Goal: Transaction & Acquisition: Purchase product/service

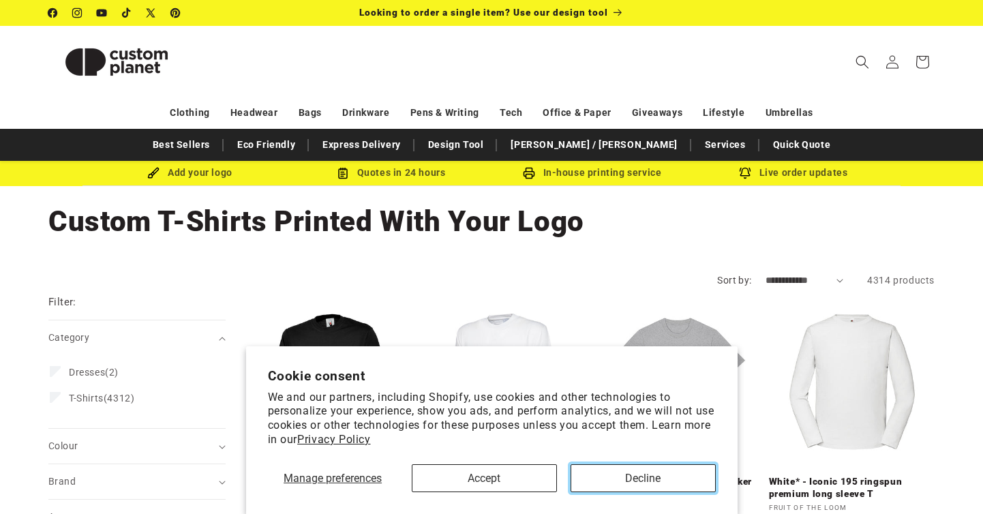
click at [599, 475] on button "Decline" at bounding box center [643, 478] width 145 height 28
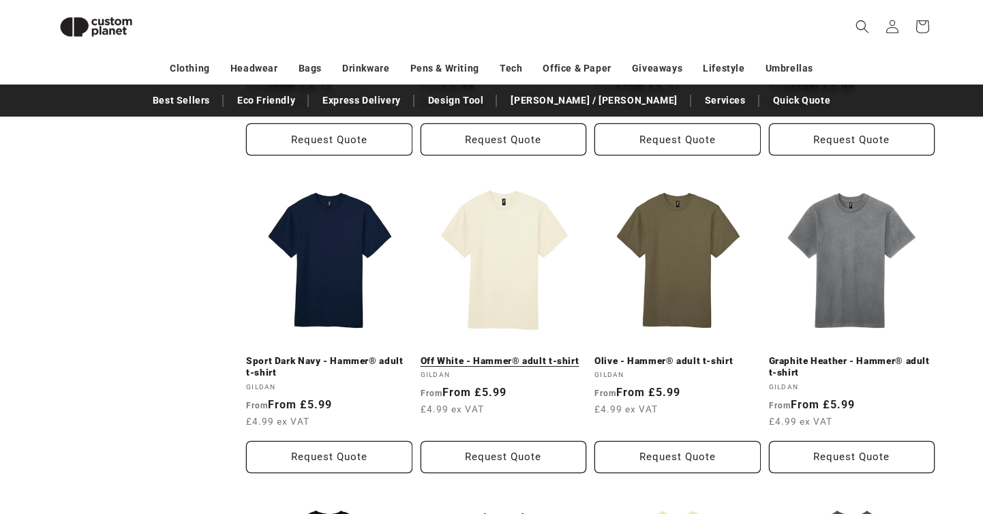
scroll to position [727, 0]
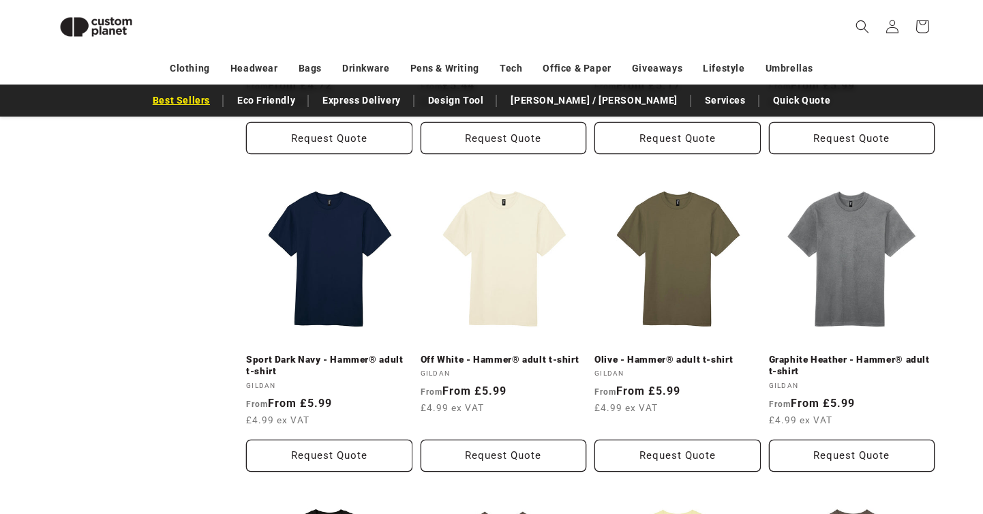
click at [217, 102] on link "Best Sellers" at bounding box center [181, 101] width 71 height 24
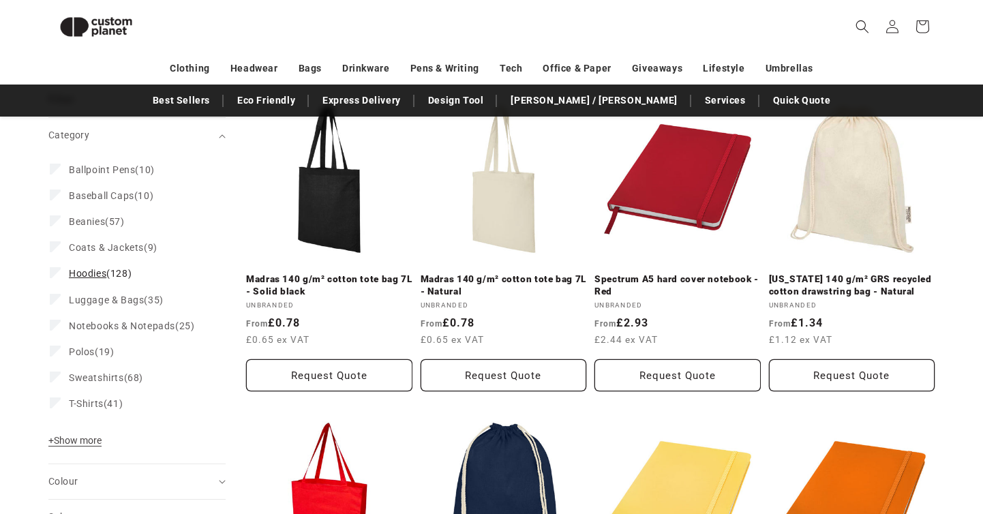
scroll to position [169, 0]
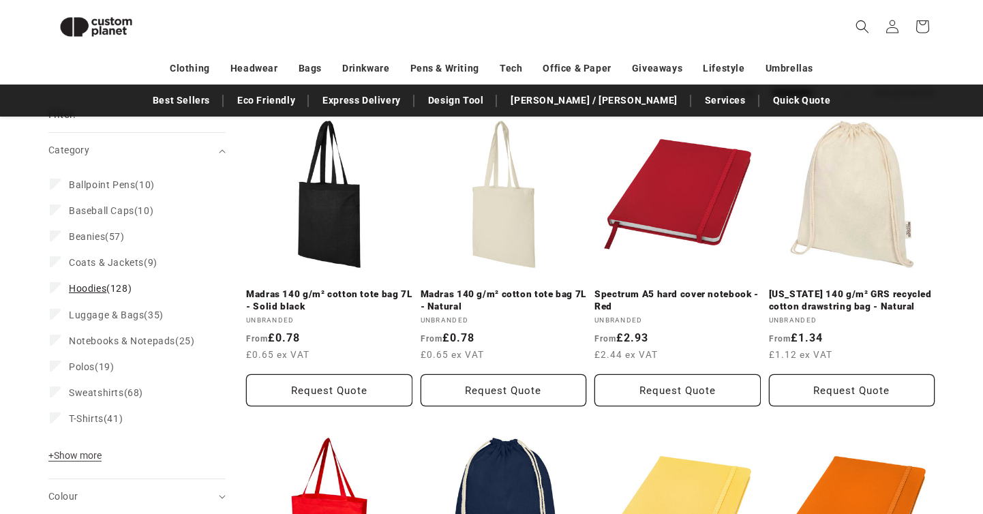
click at [97, 294] on span "Hoodies (128)" at bounding box center [100, 288] width 63 height 12
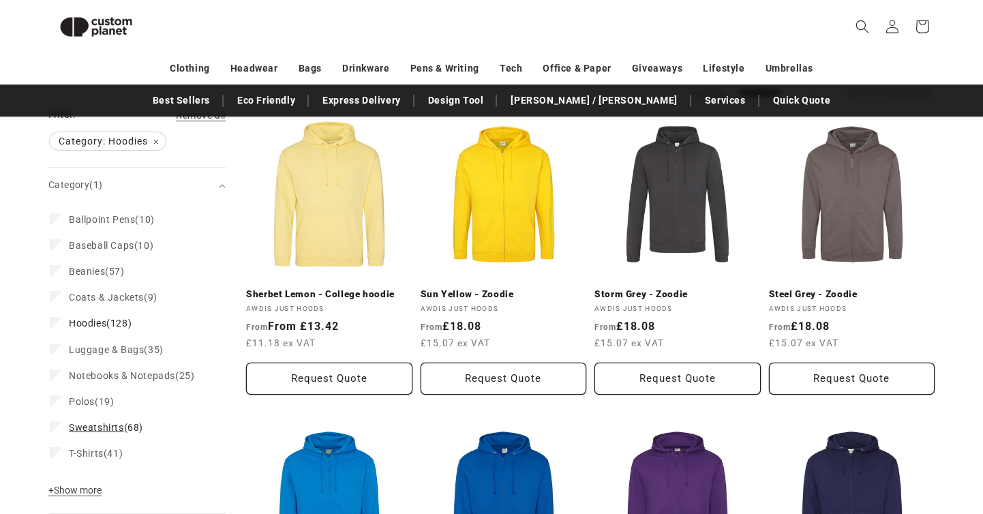
click at [95, 427] on span "Sweatshirts" at bounding box center [96, 427] width 55 height 11
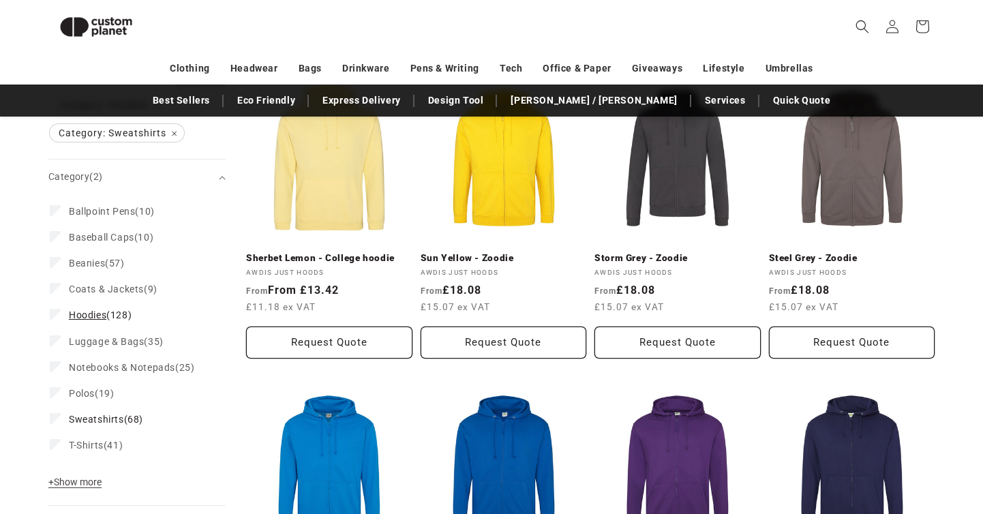
scroll to position [206, 0]
click at [88, 476] on span "+ Show more" at bounding box center [74, 481] width 53 height 11
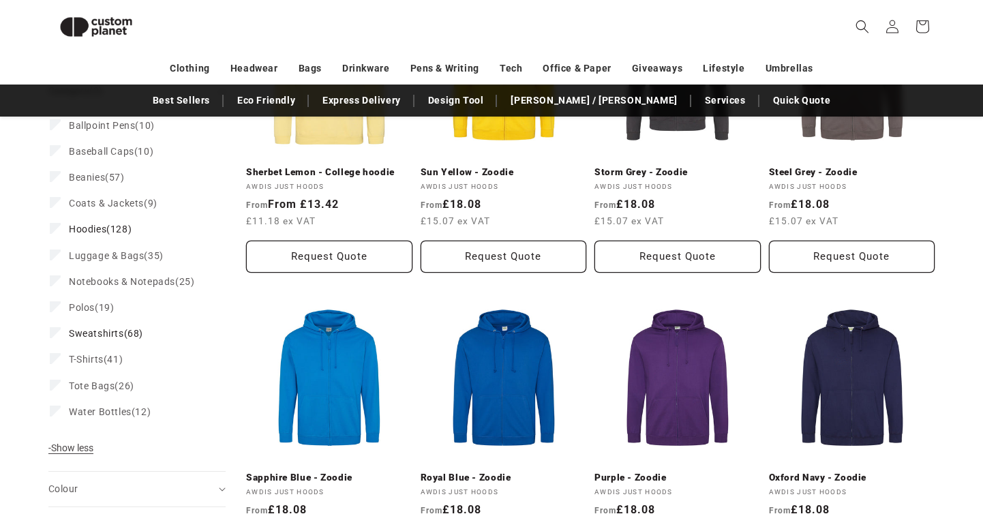
scroll to position [307, 0]
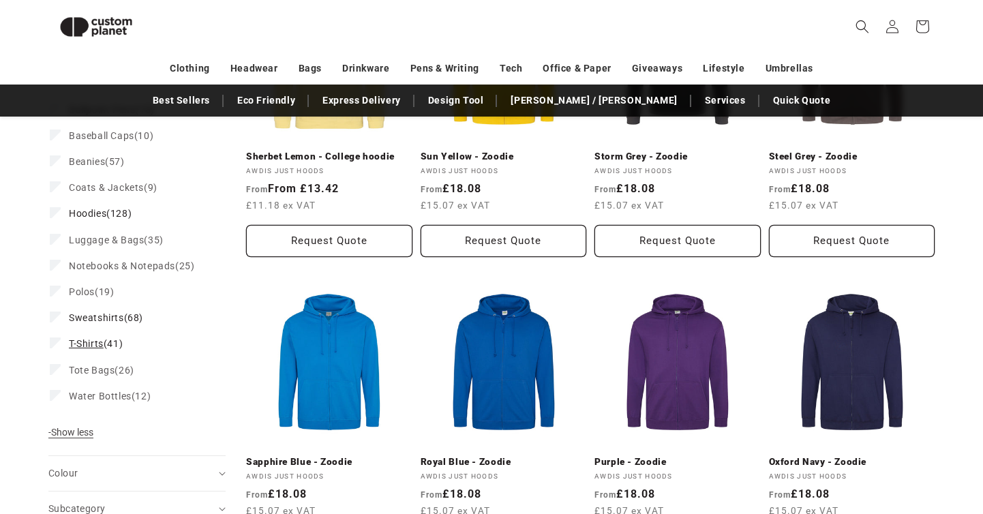
click at [84, 342] on span "T-Shirts" at bounding box center [86, 343] width 35 height 11
drag, startPoint x: 78, startPoint y: 339, endPoint x: 267, endPoint y: 217, distance: 224.6
click at [78, 339] on span "T-Shirts" at bounding box center [86, 343] width 35 height 11
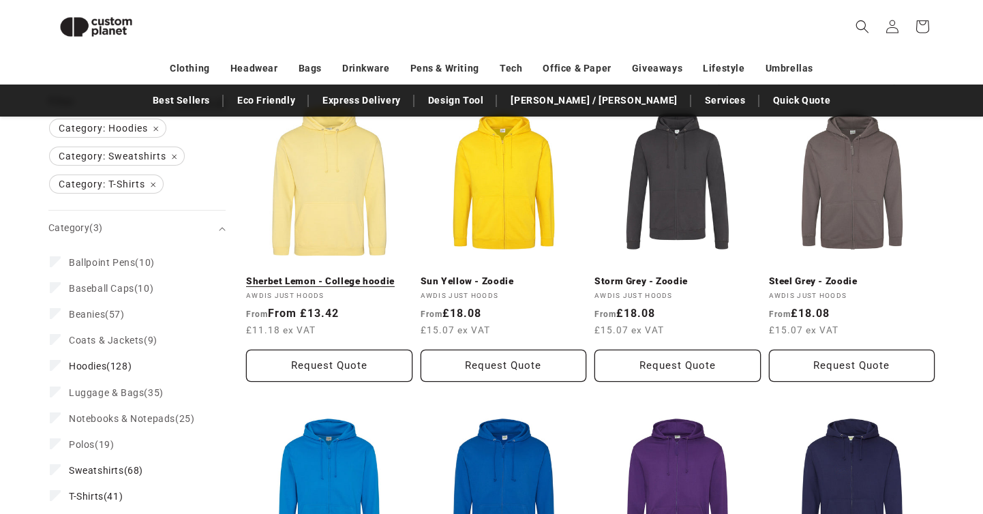
scroll to position [320, 0]
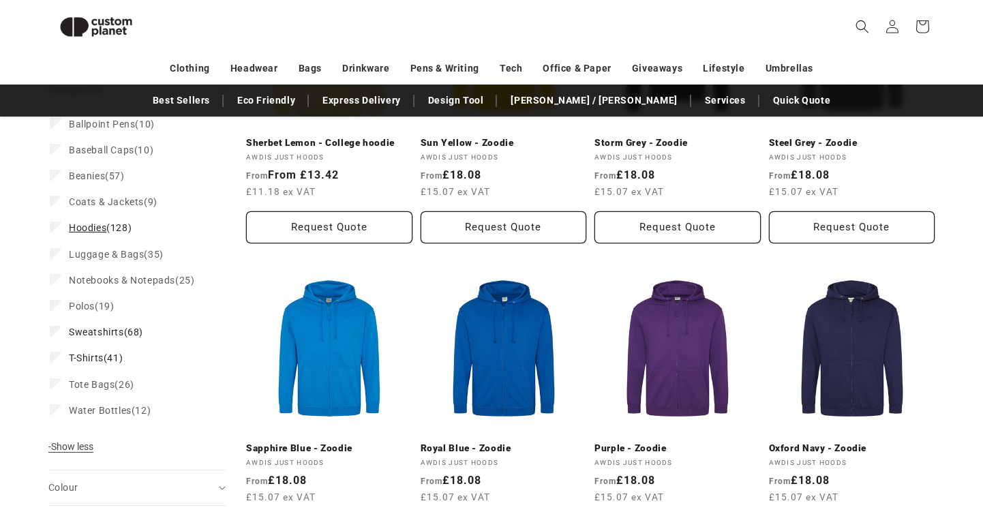
click at [53, 232] on label "Hoodies (128) Hoodies (128 products)" at bounding box center [133, 228] width 166 height 26
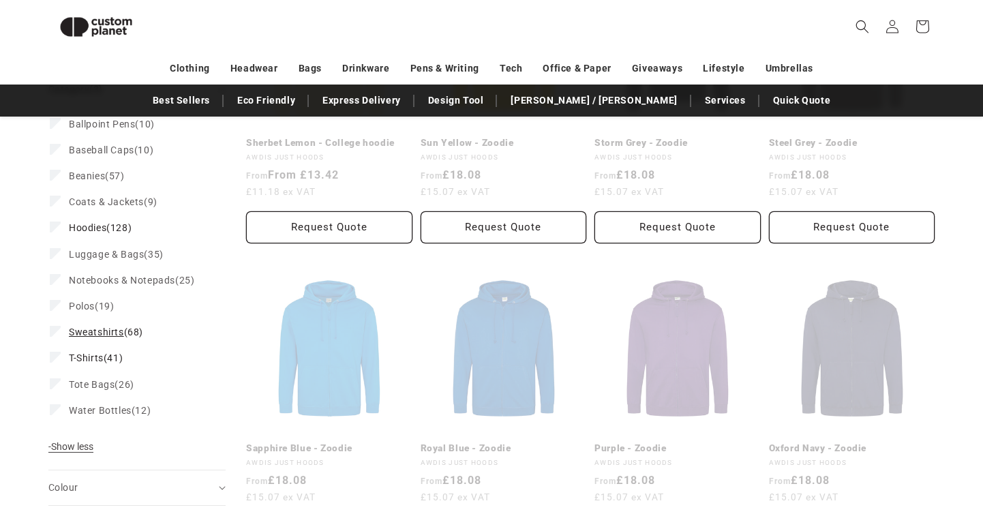
click at [59, 329] on icon at bounding box center [55, 331] width 7 height 5
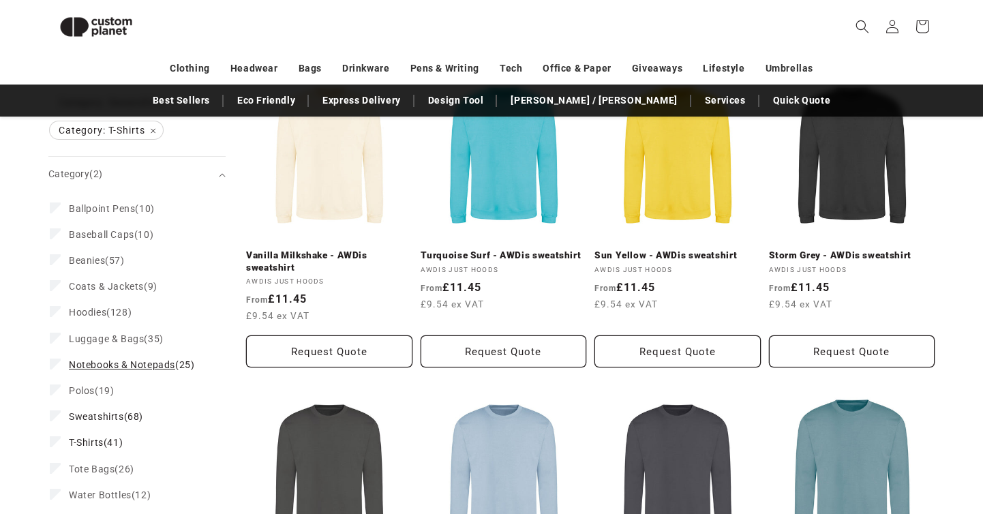
scroll to position [223, 0]
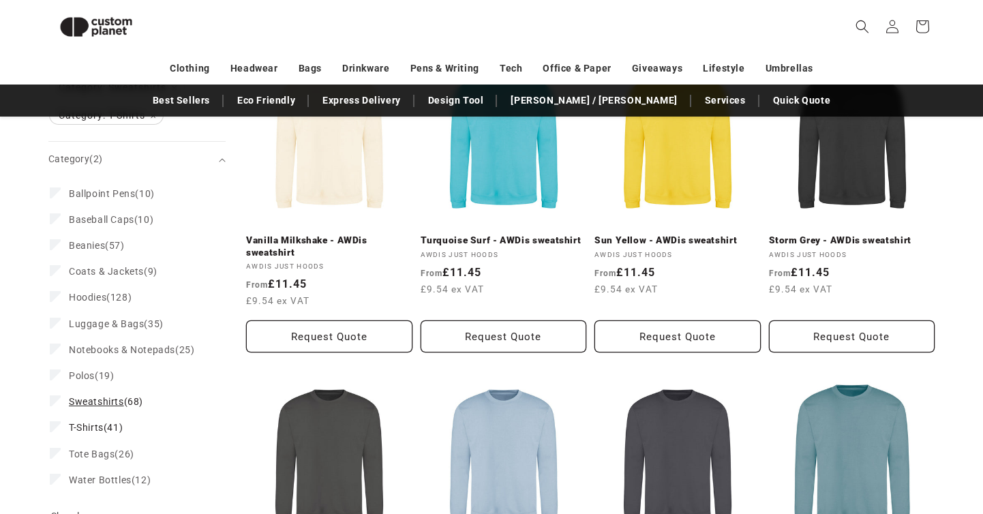
click at [56, 398] on icon at bounding box center [55, 400] width 7 height 5
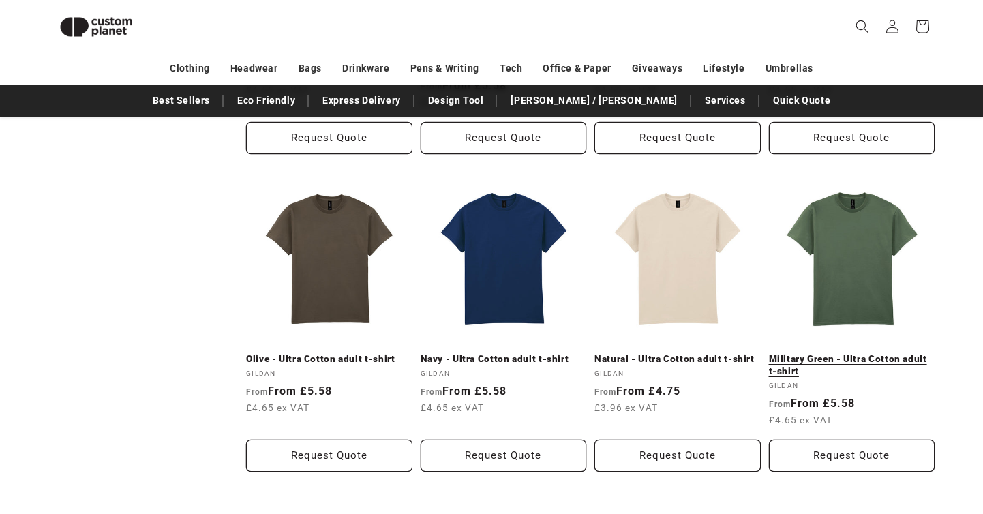
scroll to position [1371, 0]
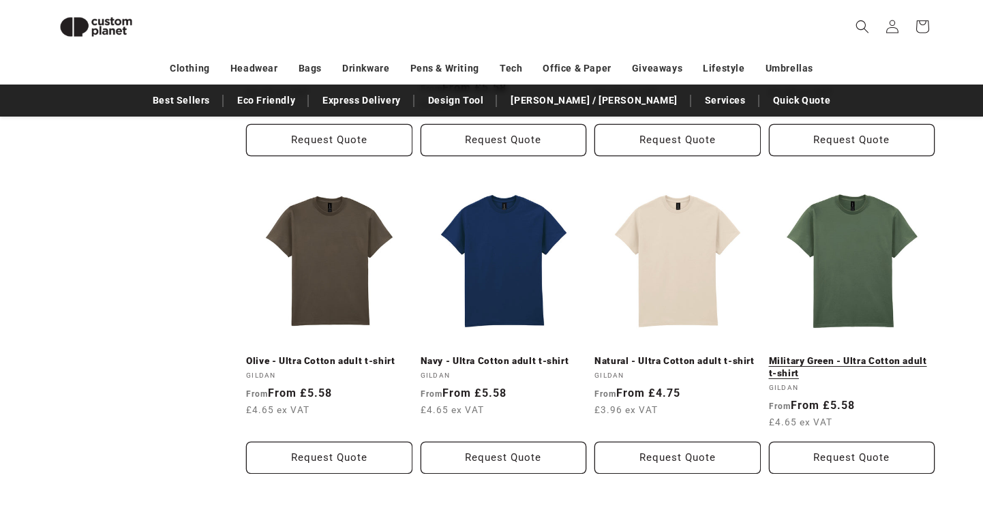
click at [852, 355] on link "Military Green - Ultra Cotton adult t-shirt" at bounding box center [852, 367] width 166 height 24
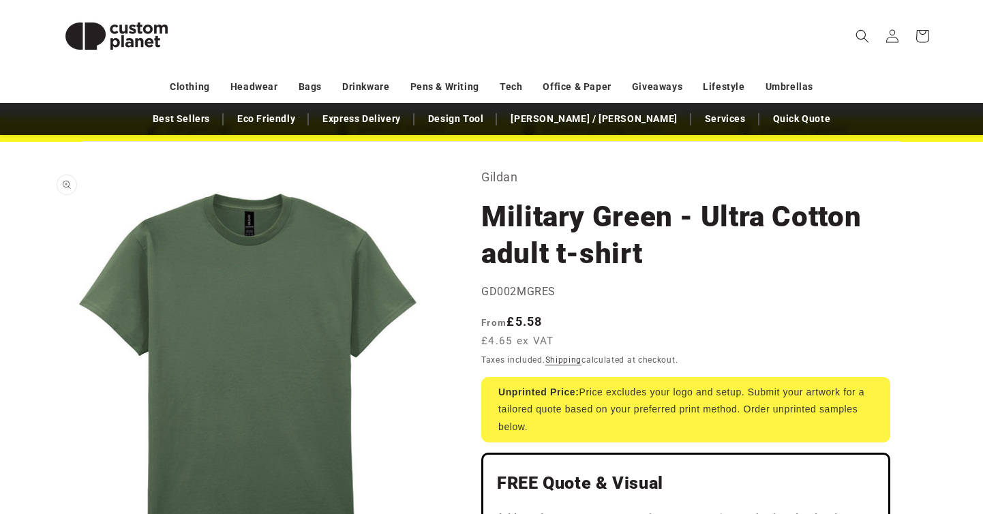
scroll to position [94, 0]
